Goal: Task Accomplishment & Management: Check status

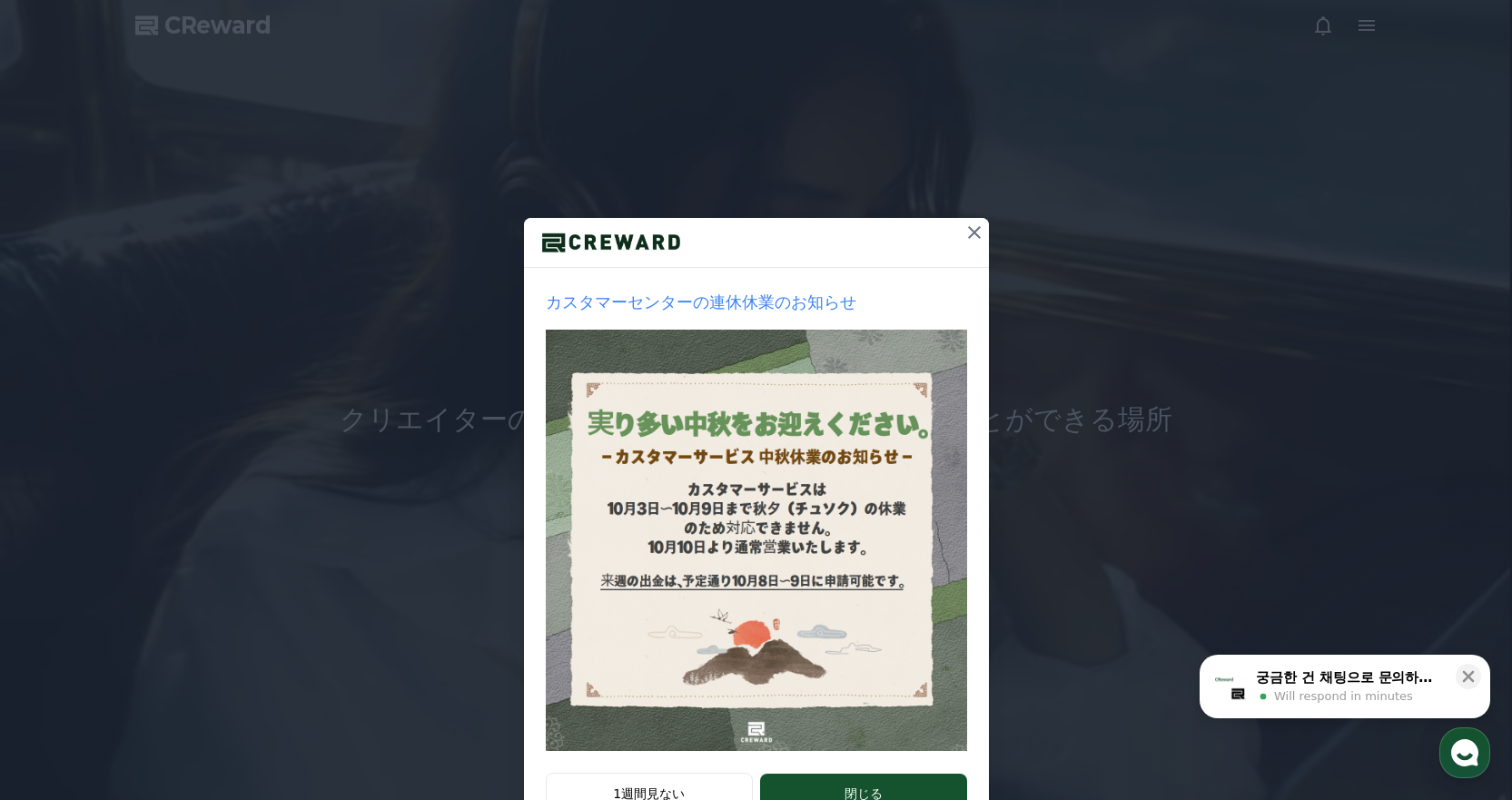
click at [965, 237] on icon at bounding box center [975, 232] width 22 height 22
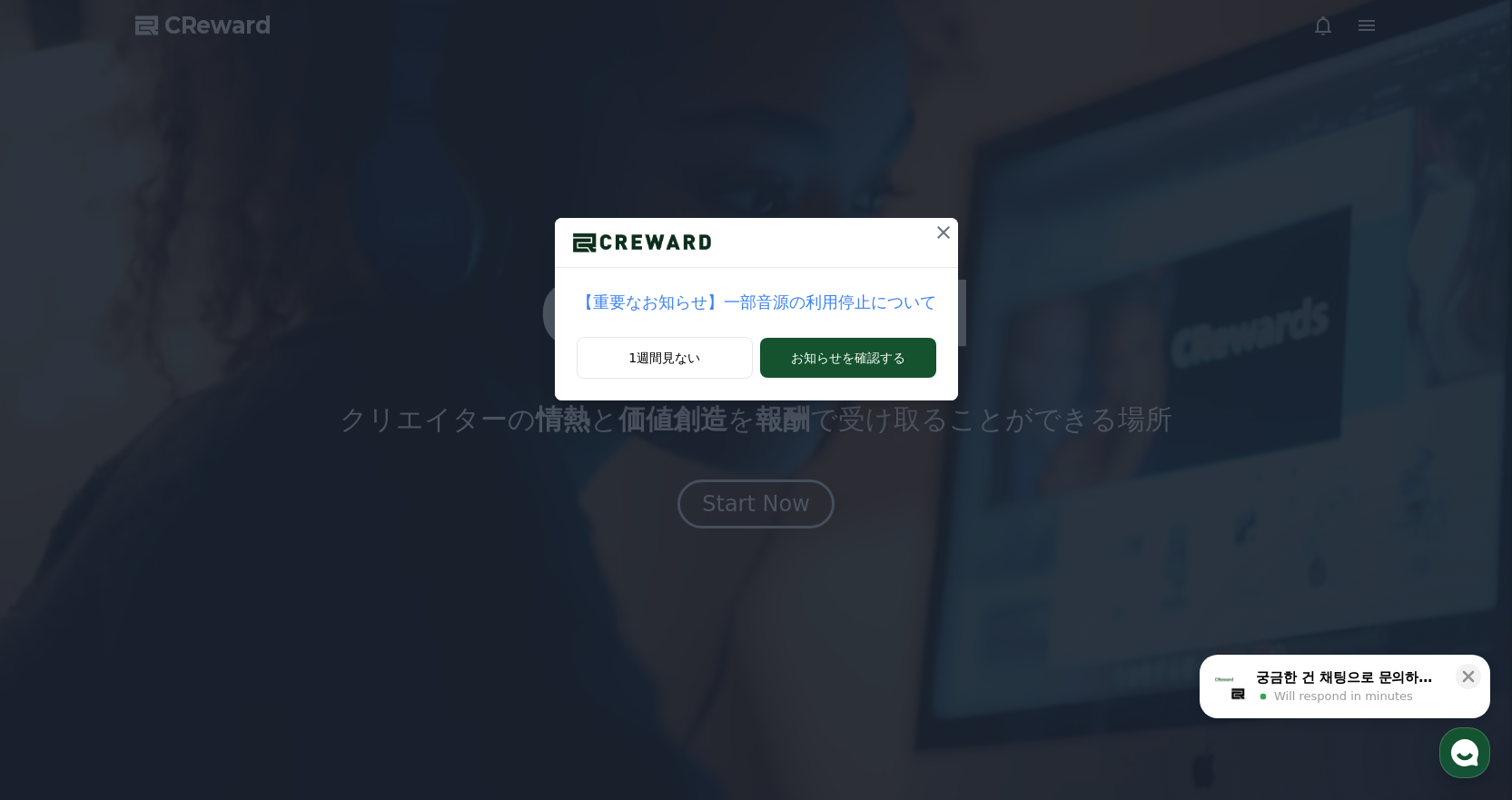
click at [933, 229] on icon at bounding box center [944, 232] width 22 height 22
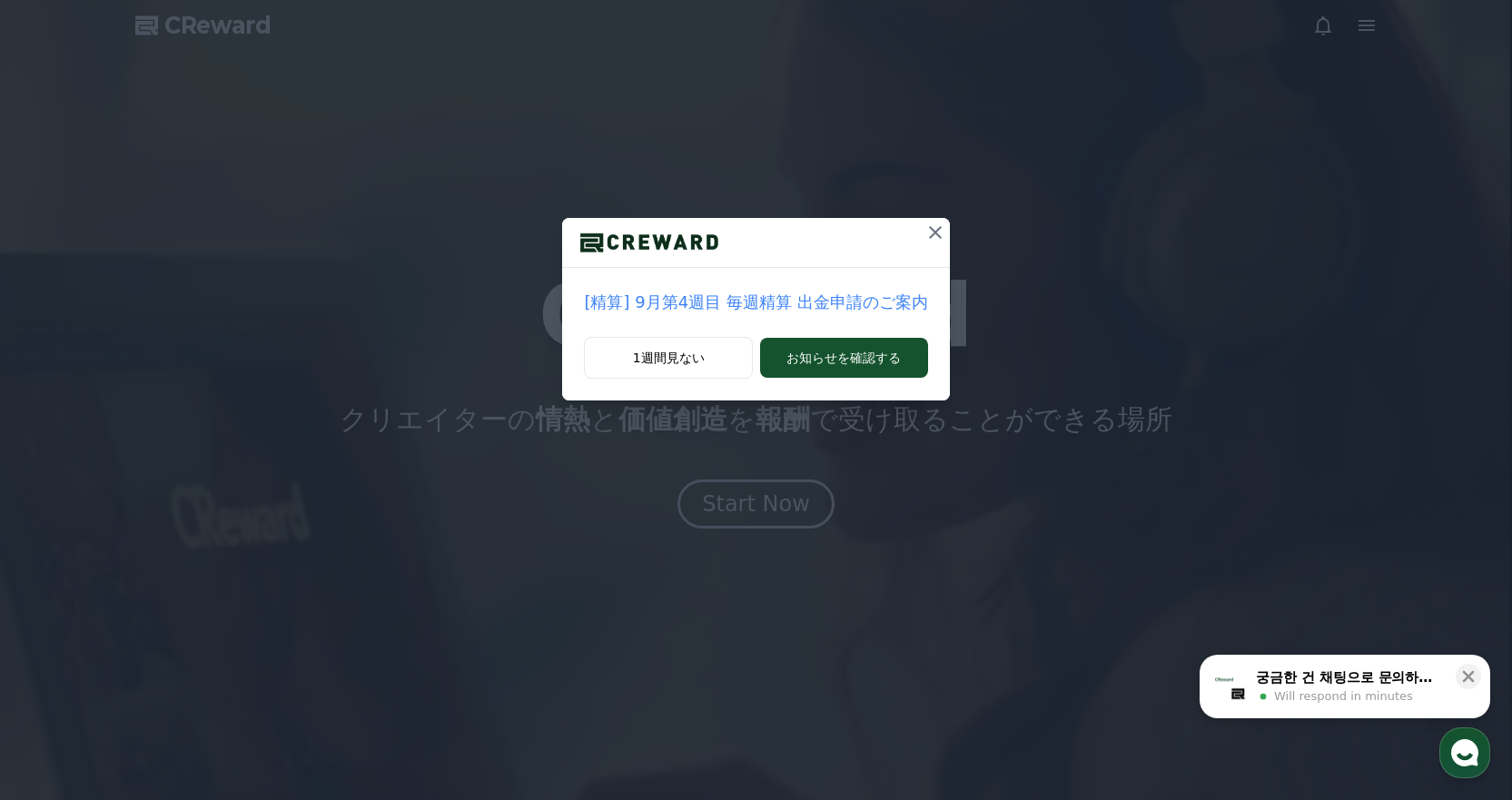
click at [935, 229] on icon at bounding box center [936, 232] width 22 height 22
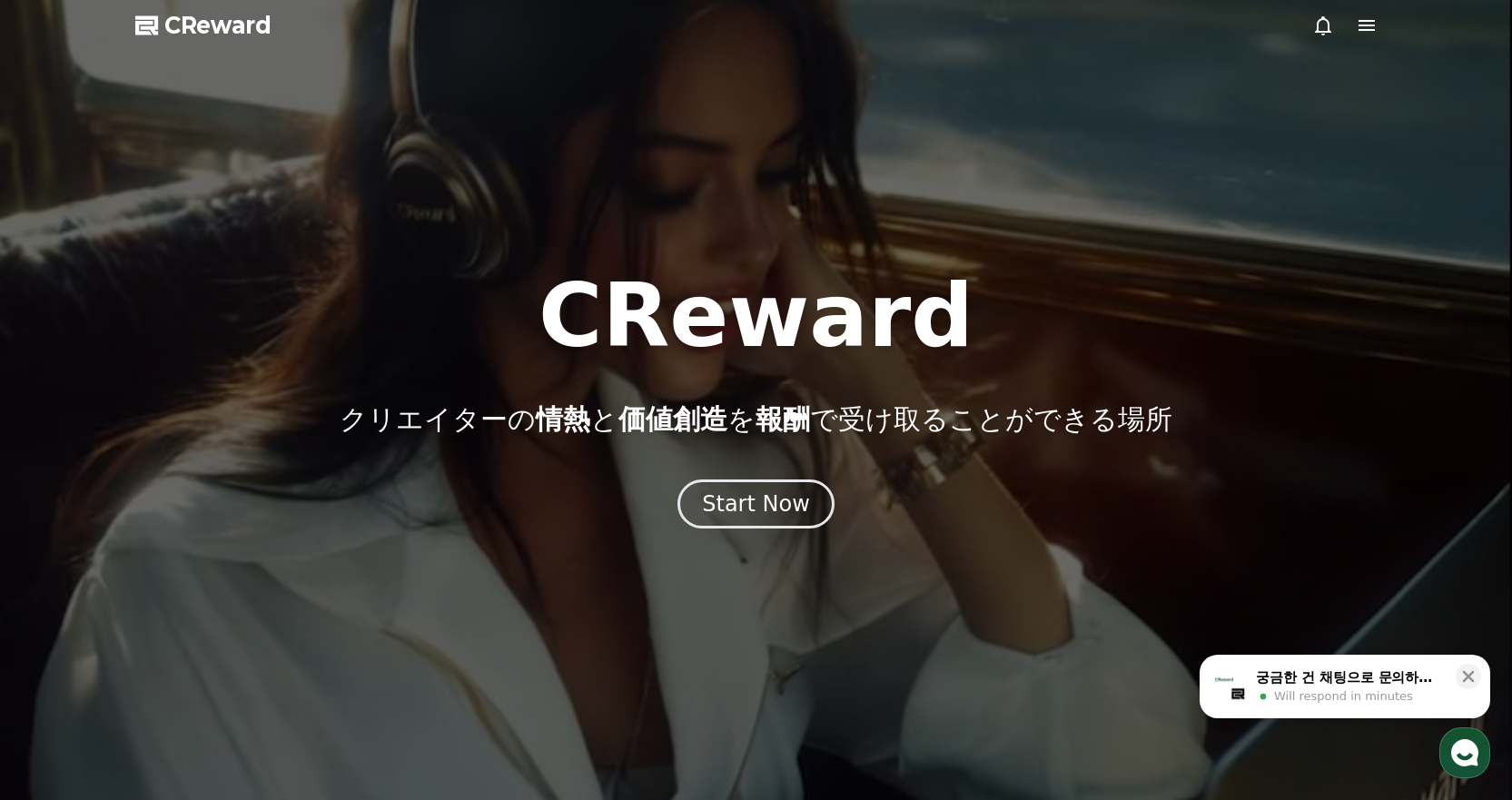
click at [1325, 28] on icon at bounding box center [1324, 26] width 22 height 22
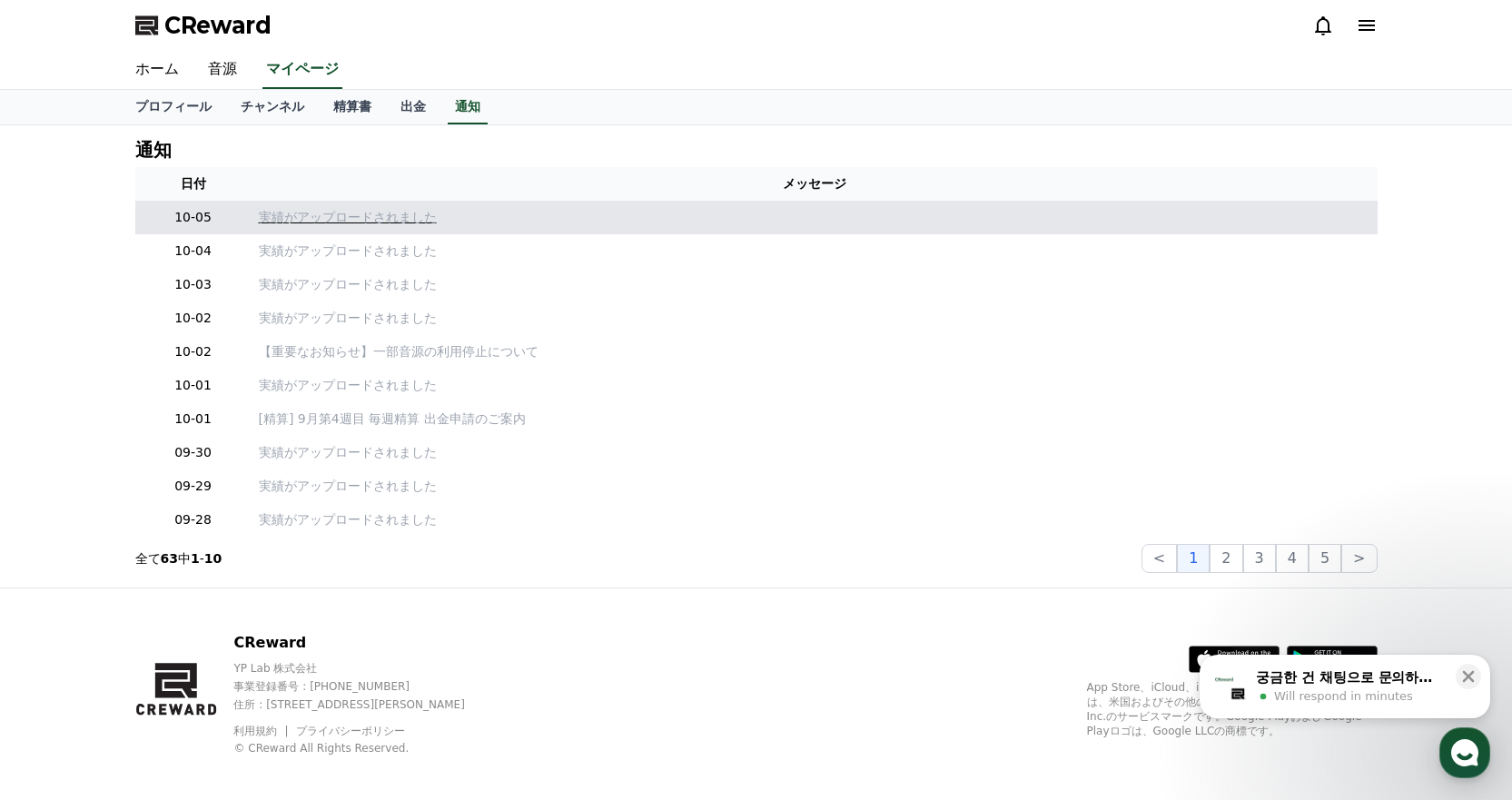
click at [379, 219] on p "実績がアップロードされました" at bounding box center [815, 218] width 1112 height 19
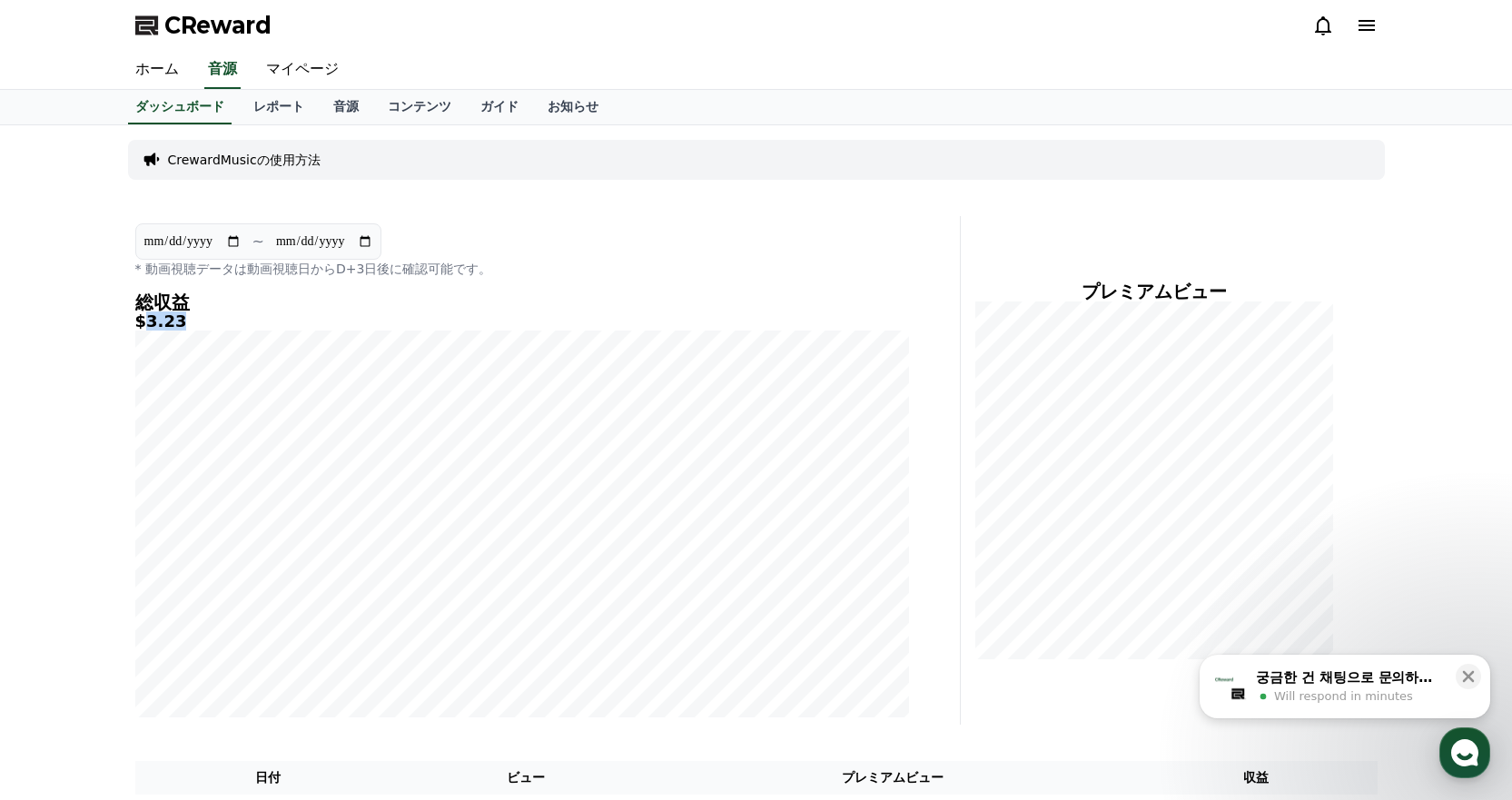
drag, startPoint x: 141, startPoint y: 321, endPoint x: 191, endPoint y: 322, distance: 50.0
click at [191, 322] on h5 "$3.23" at bounding box center [522, 322] width 774 height 18
click at [920, 64] on div "ホーム 音源 マイページ" at bounding box center [756, 69] width 1271 height 38
